Goal: Information Seeking & Learning: Learn about a topic

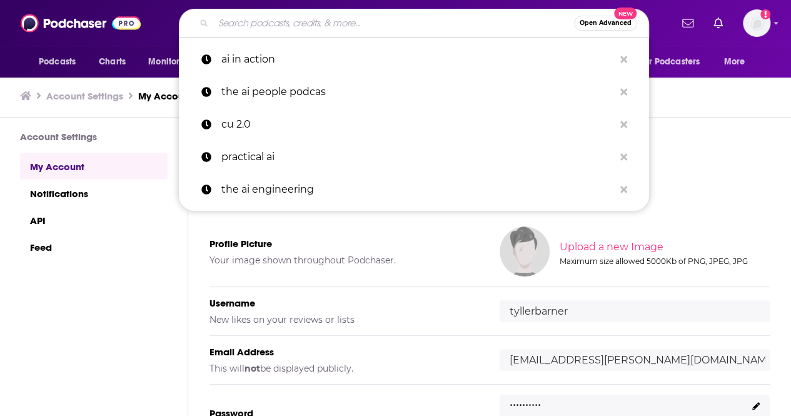
click at [418, 26] on input "Search podcasts, credits, & more..." at bounding box center [393, 23] width 361 height 20
paste input "The TWIML AI Podcast"
type input "The TWIML AI Podcast"
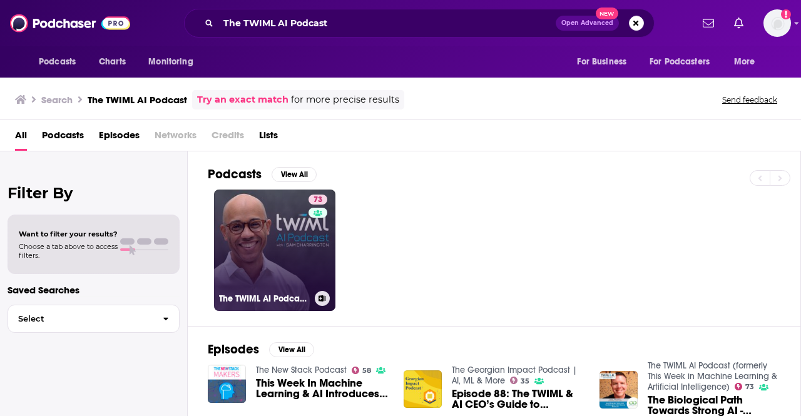
click at [289, 232] on link "73 The TWIML AI Podcast (formerly This Week in Machine Learning & Artificial In…" at bounding box center [274, 250] width 121 height 121
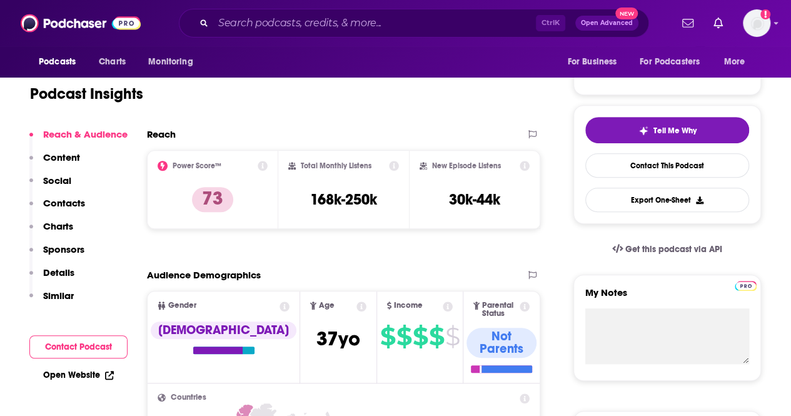
scroll to position [29, 0]
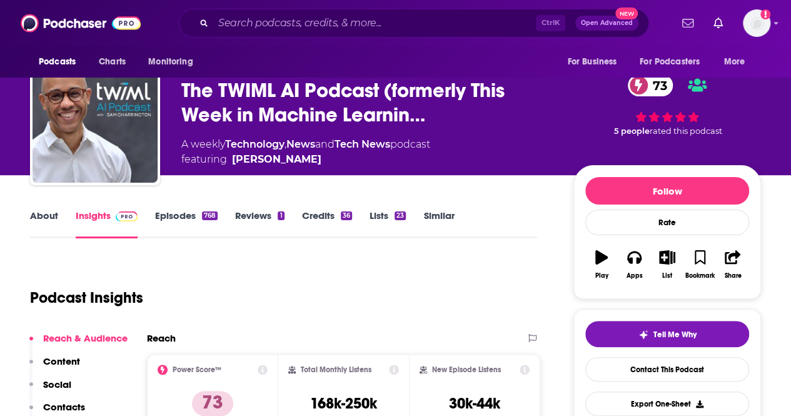
click at [191, 215] on link "Episodes 768" at bounding box center [186, 224] width 63 height 29
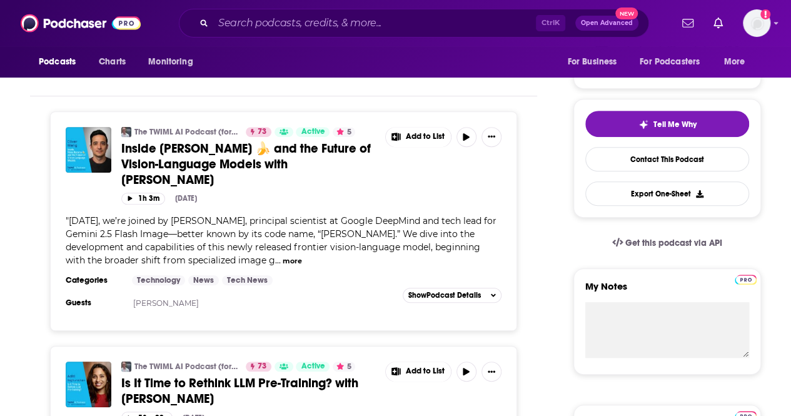
scroll to position [240, 0]
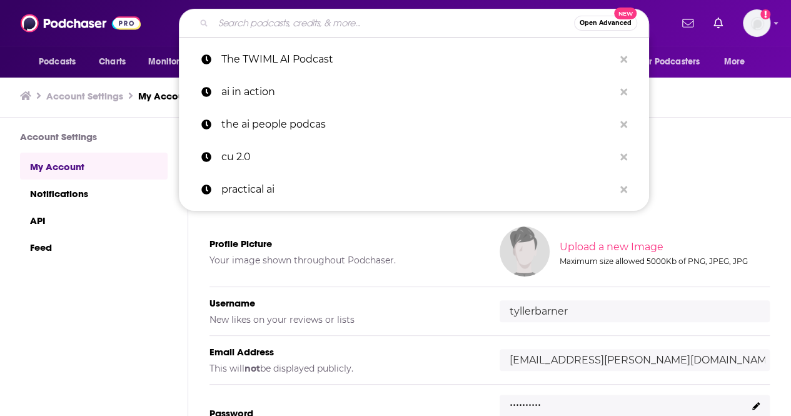
click at [413, 23] on input "Search podcasts, credits, & more..." at bounding box center [393, 23] width 361 height 20
paste input "The [PERSON_NAME] Podcast"
type input "The [PERSON_NAME] Podcast"
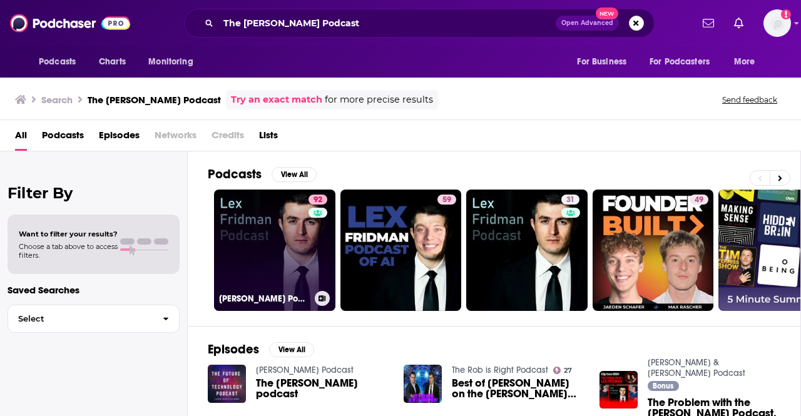
click at [261, 223] on link "92 [PERSON_NAME] Podcast" at bounding box center [274, 250] width 121 height 121
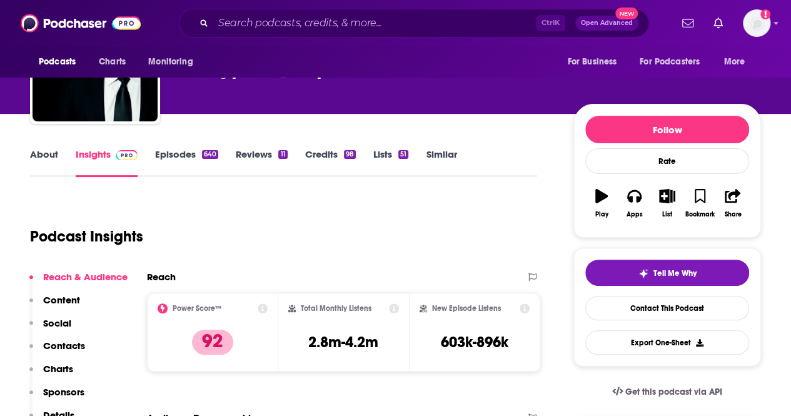
scroll to position [86, 0]
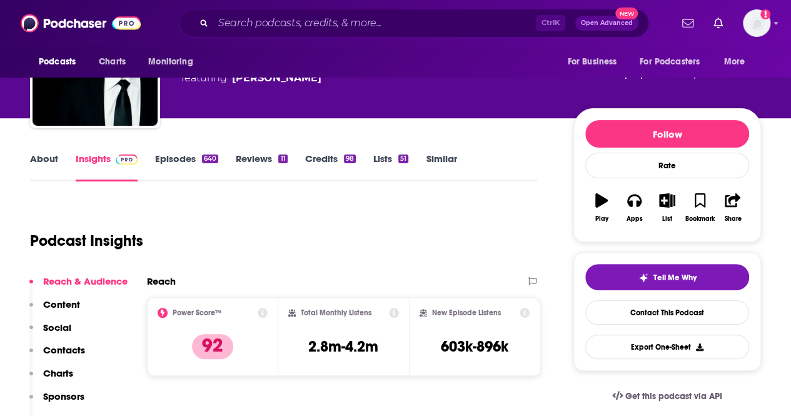
click at [56, 166] on link "About" at bounding box center [44, 167] width 28 height 29
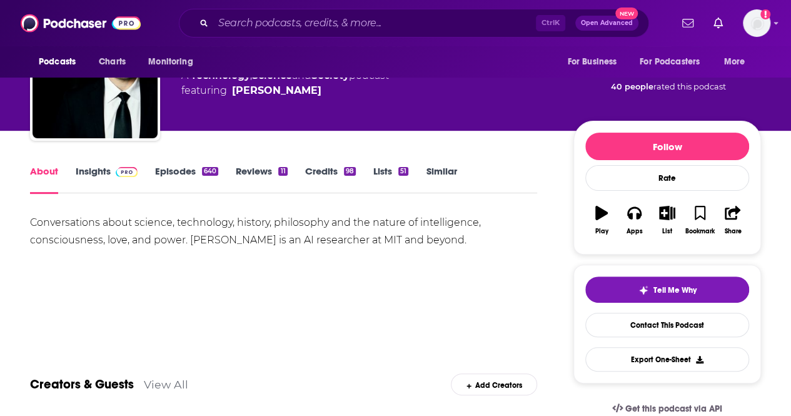
scroll to position [74, 0]
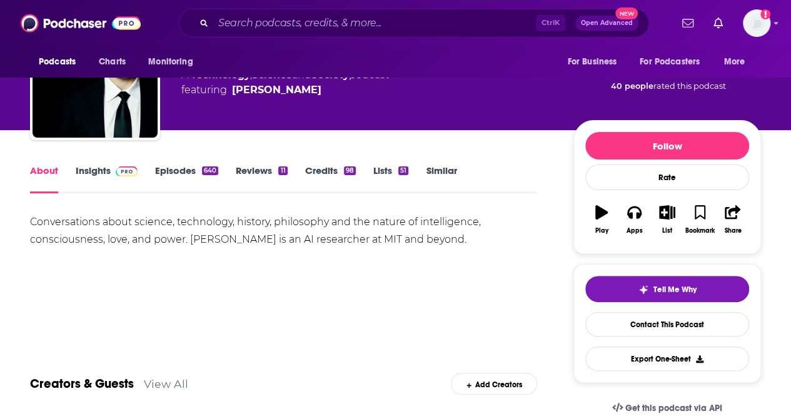
click at [172, 163] on div "About Insights Episodes 640 Reviews 11 Credits 98 Lists 51 Similar" at bounding box center [283, 178] width 507 height 31
click at [172, 166] on link "Episodes 640" at bounding box center [186, 179] width 63 height 29
